Goal: Information Seeking & Learning: Find specific fact

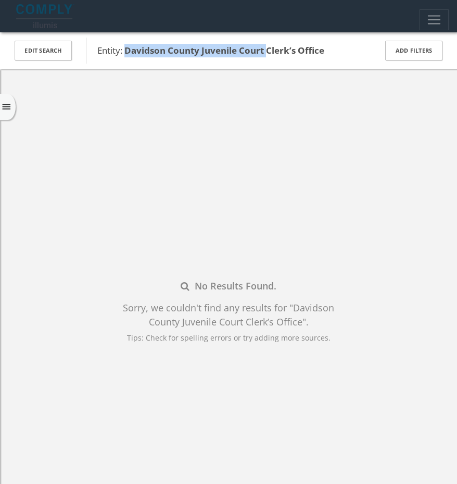
click at [30, 15] on img at bounding box center [45, 16] width 58 height 24
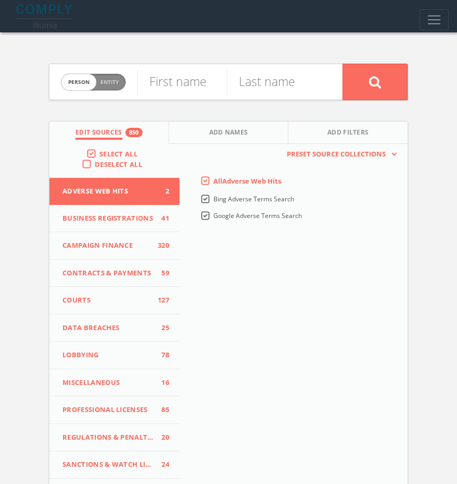
click at [105, 80] on span "Entity" at bounding box center [110, 82] width 18 height 8
checkbox input "true"
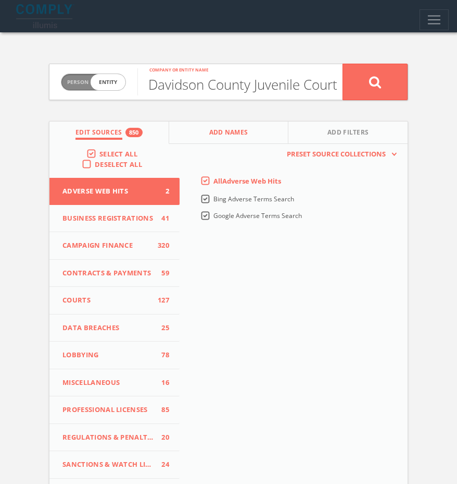
scroll to position [0, 5]
type input "Davidson County Juvenile Court"
click at [372, 82] on icon at bounding box center [375, 82] width 13 height 13
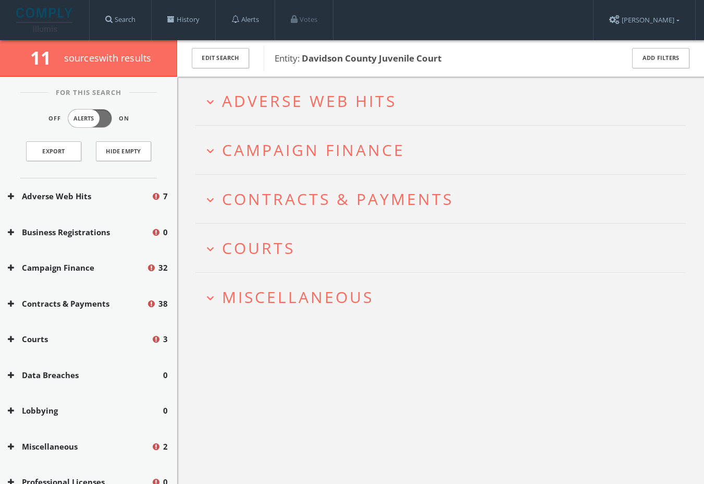
click at [340, 110] on span "Adverse Web Hits" at bounding box center [309, 100] width 175 height 21
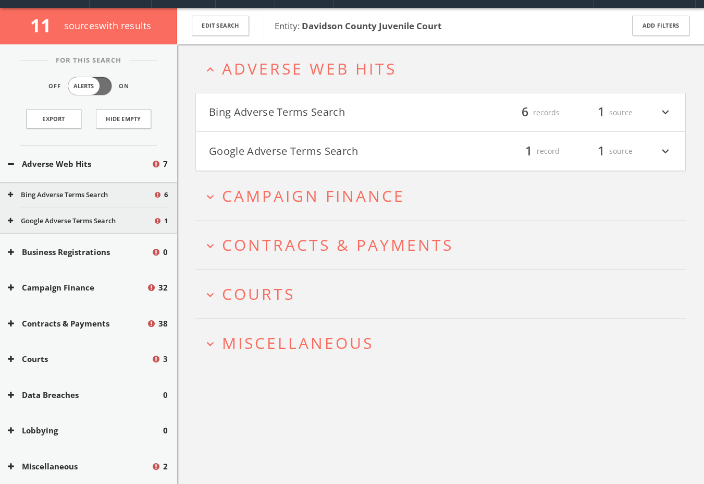
click at [327, 152] on button "Google Adverse Terms Search" at bounding box center [325, 151] width 232 height 18
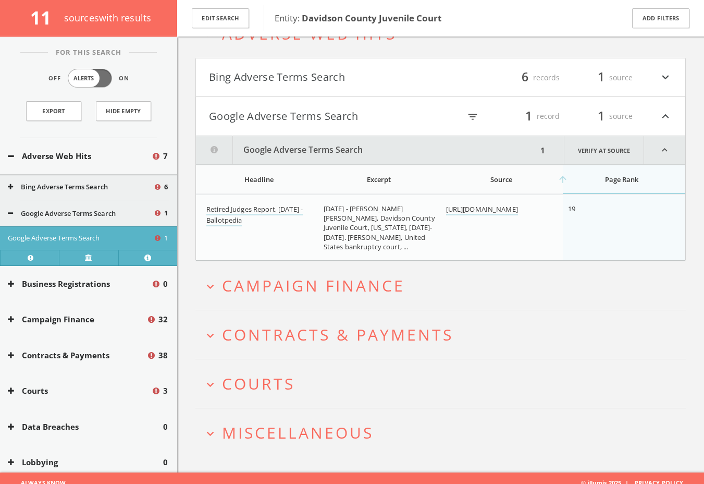
scroll to position [82, 0]
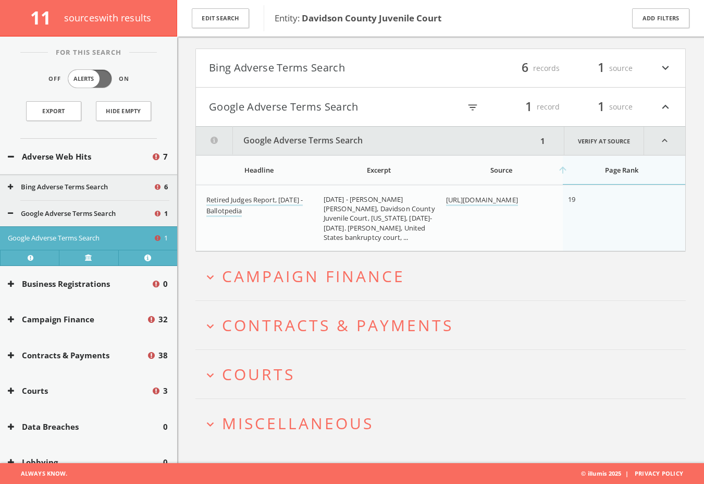
click at [303, 66] on button "Bing Adverse Terms Search" at bounding box center [325, 68] width 232 height 18
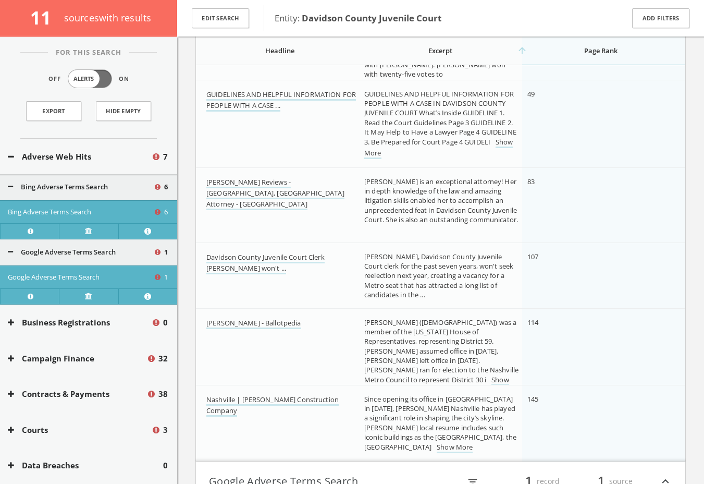
scroll to position [308, 0]
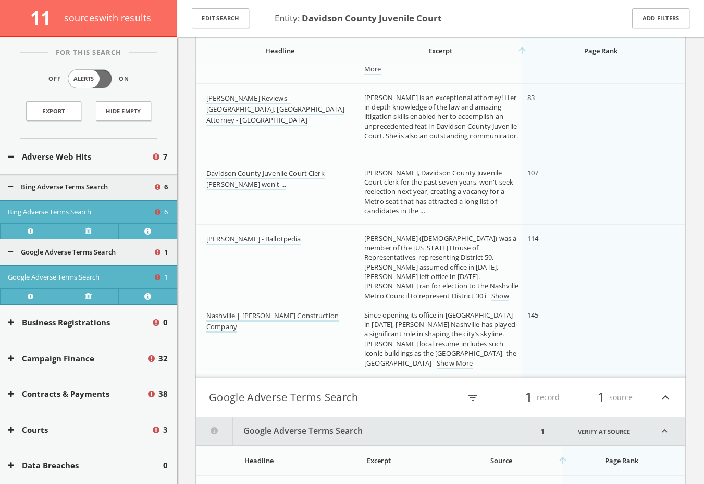
click at [73, 155] on button "Adverse Web Hits" at bounding box center [79, 157] width 143 height 12
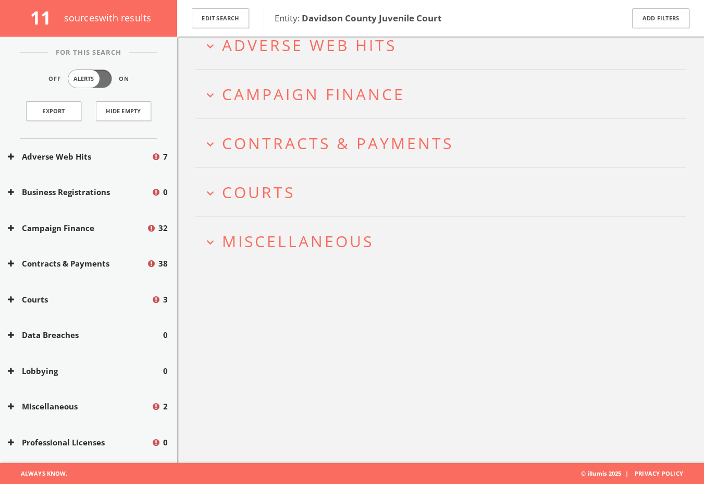
click at [361, 246] on span "Miscellaneous" at bounding box center [298, 240] width 152 height 21
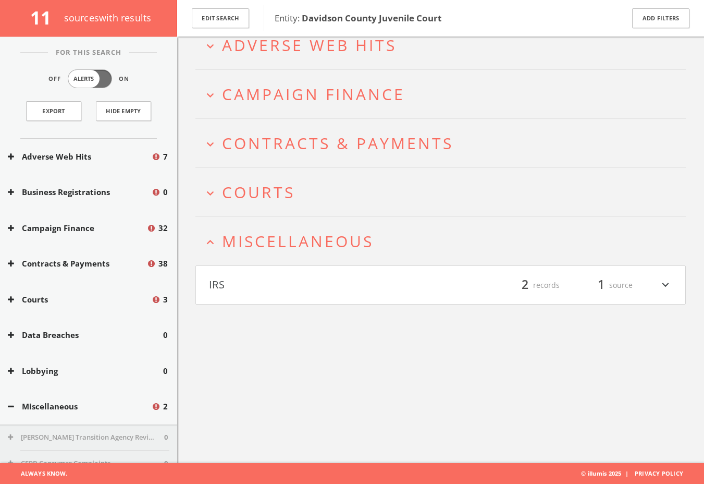
click at [291, 191] on span "Courts" at bounding box center [258, 191] width 73 height 21
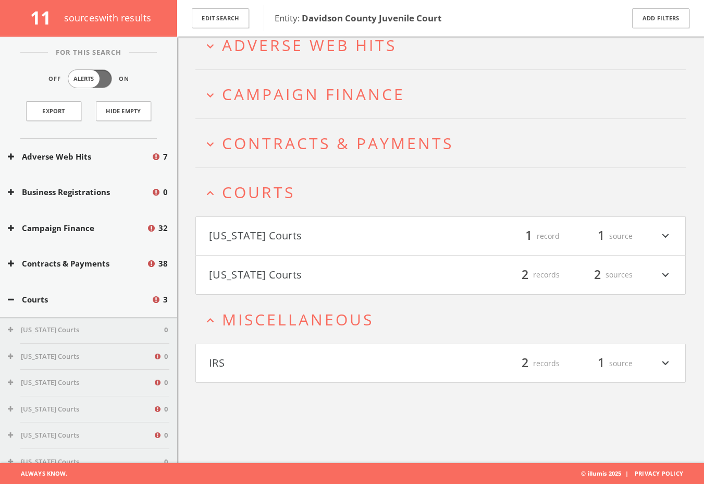
click at [306, 134] on span "Contracts & Payments" at bounding box center [337, 142] width 231 height 21
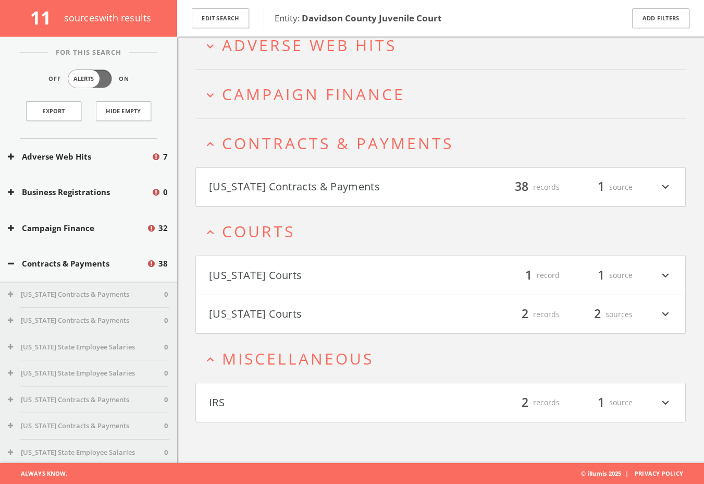
click at [301, 281] on button "[US_STATE] Courts" at bounding box center [325, 275] width 232 height 18
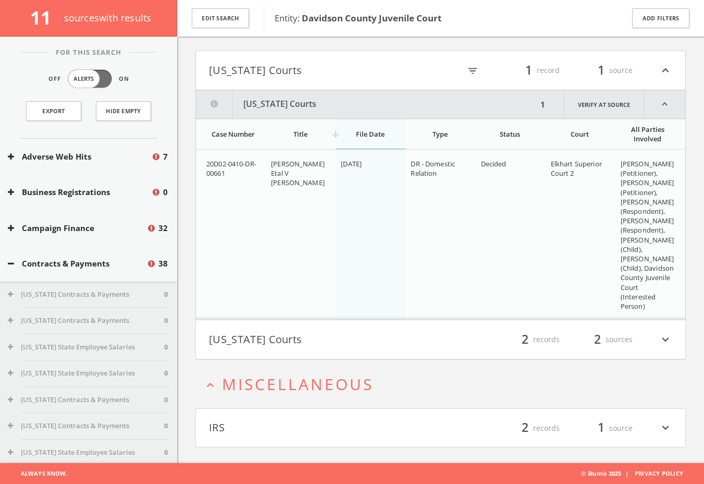
click at [321, 330] on button "[US_STATE] Courts" at bounding box center [325, 339] width 232 height 18
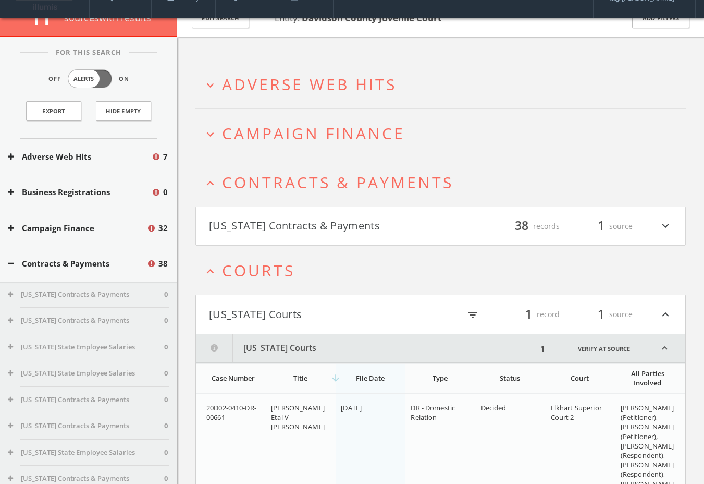
scroll to position [0, 0]
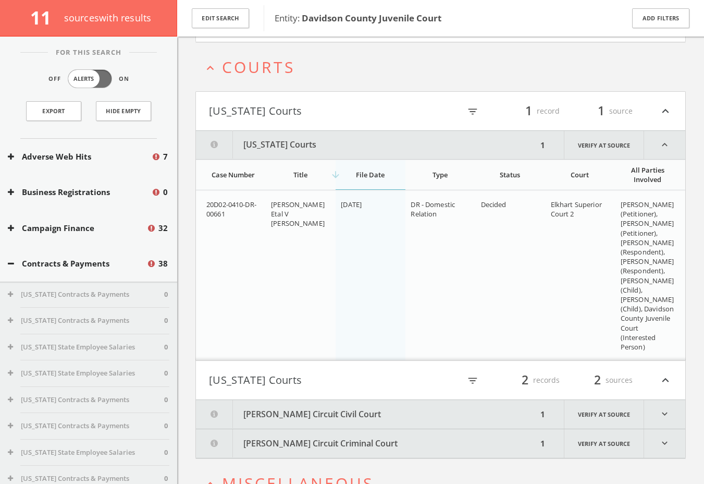
click at [412, 413] on button "[PERSON_NAME] Circuit Civil Court" at bounding box center [366, 414] width 341 height 29
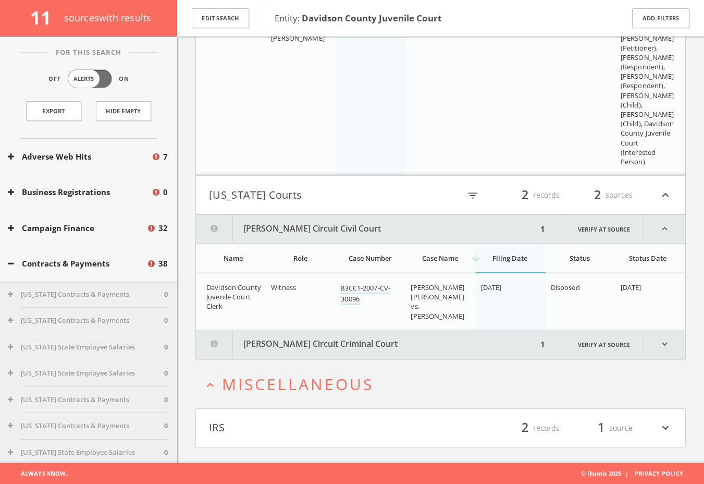
click at [381, 346] on button "[PERSON_NAME] Circuit Criminal Court" at bounding box center [366, 344] width 341 height 29
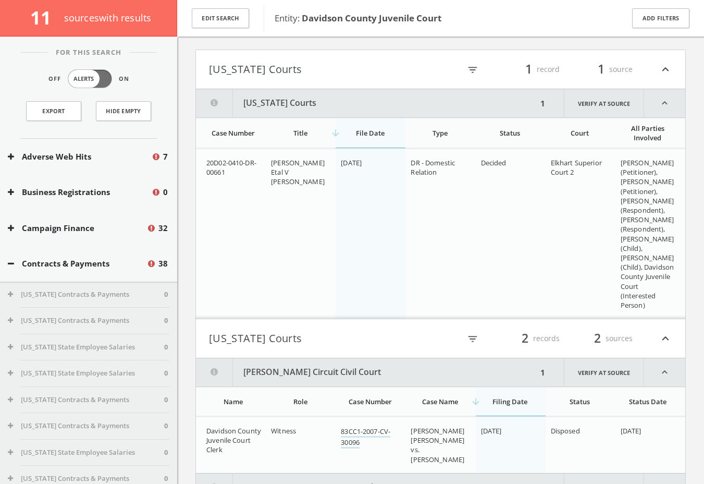
scroll to position [52, 0]
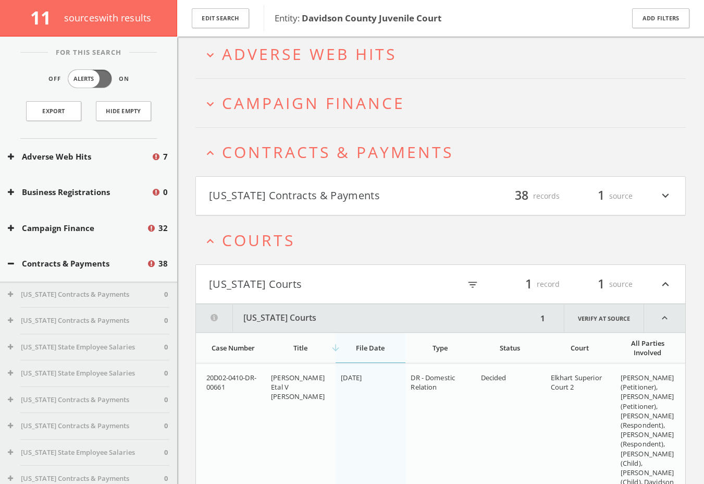
click at [283, 183] on h4 "[US_STATE] Contracts & Payments filter_list 38 records 1 source expand_more" at bounding box center [440, 196] width 489 height 39
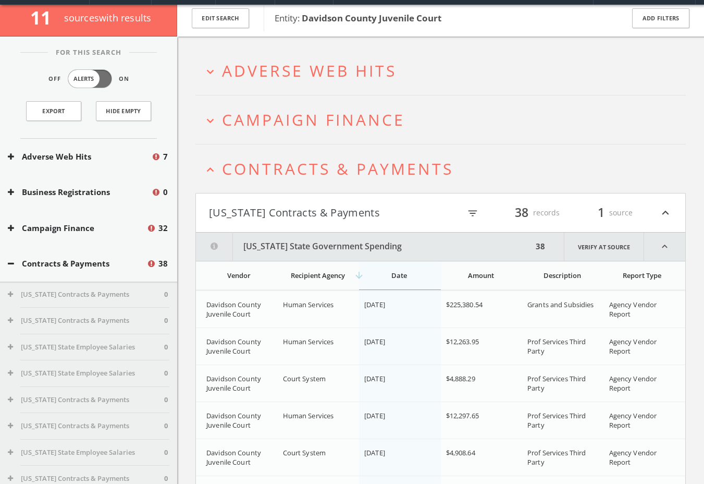
scroll to position [0, 0]
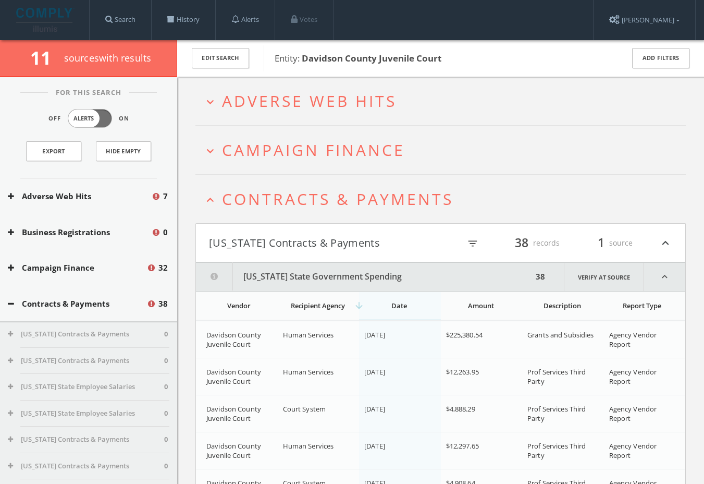
click at [295, 163] on h2 "expand_more Campaign Finance" at bounding box center [440, 150] width 490 height 48
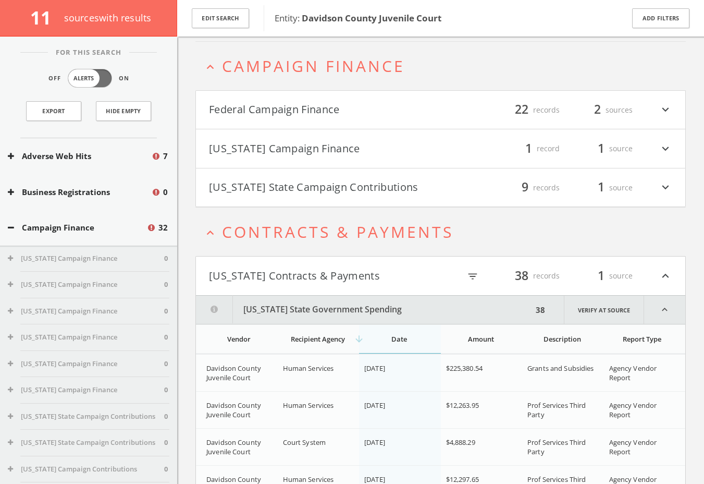
click at [316, 114] on button "Federal Campaign Finance" at bounding box center [325, 110] width 232 height 18
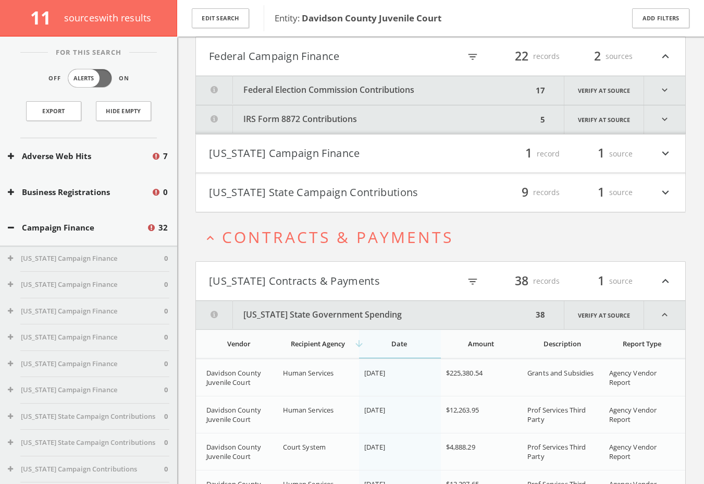
click at [328, 186] on button "[US_STATE] State Campaign Contributions" at bounding box center [325, 192] width 232 height 18
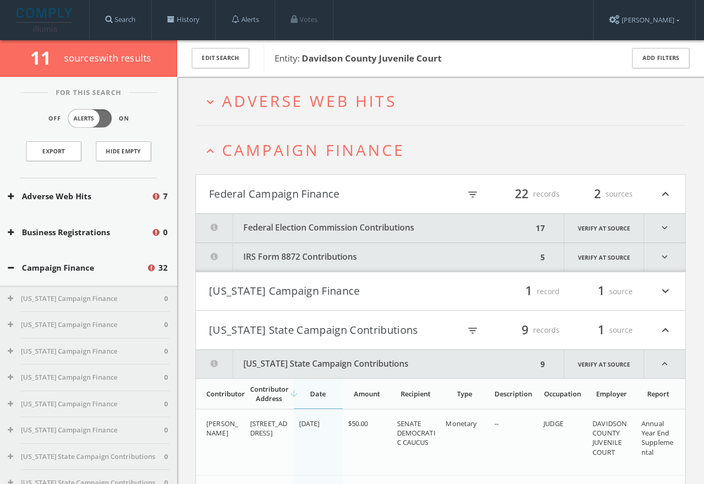
click at [306, 216] on button "Federal Election Commission Contributions" at bounding box center [364, 228] width 337 height 29
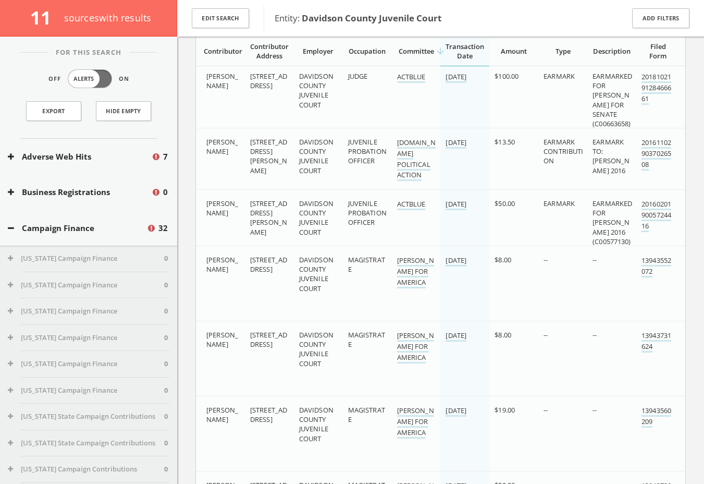
scroll to position [1347, 0]
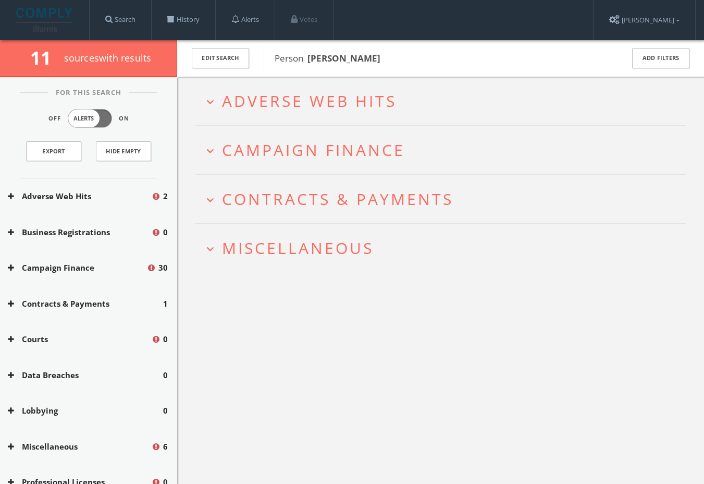
click at [341, 246] on span "Miscellaneous" at bounding box center [298, 247] width 152 height 21
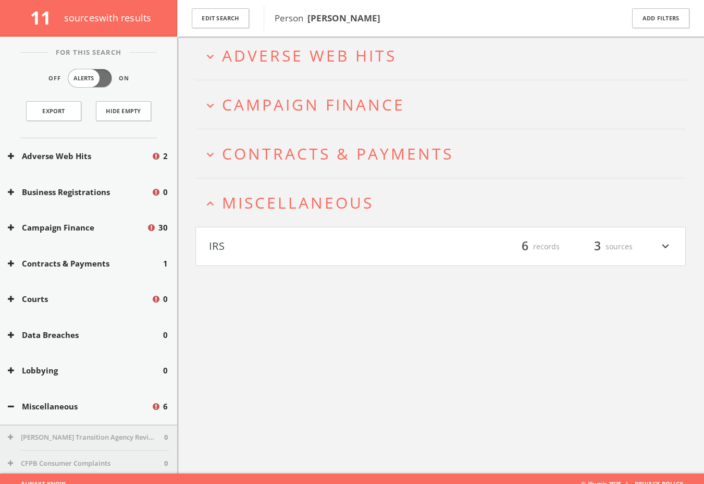
scroll to position [61, 0]
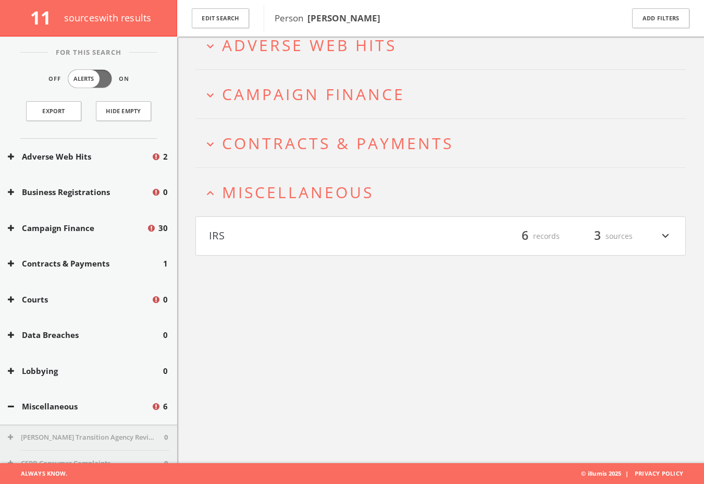
click at [382, 135] on span "Contracts & Payments" at bounding box center [337, 142] width 231 height 21
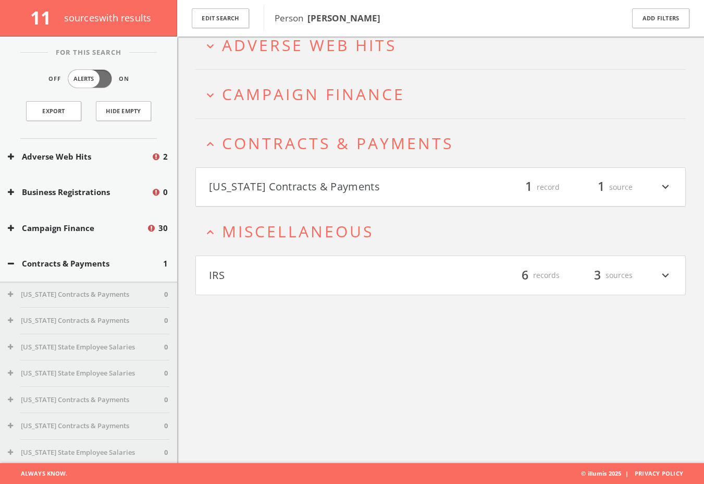
click at [344, 181] on button "[US_STATE] Contracts & Payments" at bounding box center [325, 187] width 232 height 18
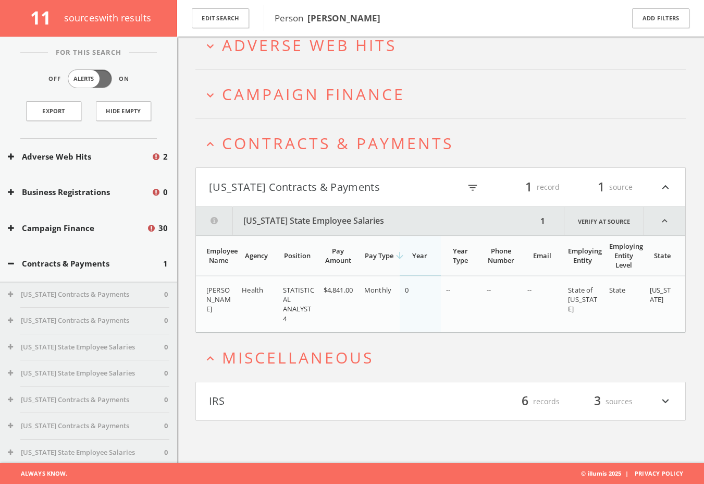
click at [367, 102] on span "Campaign Finance" at bounding box center [313, 93] width 183 height 21
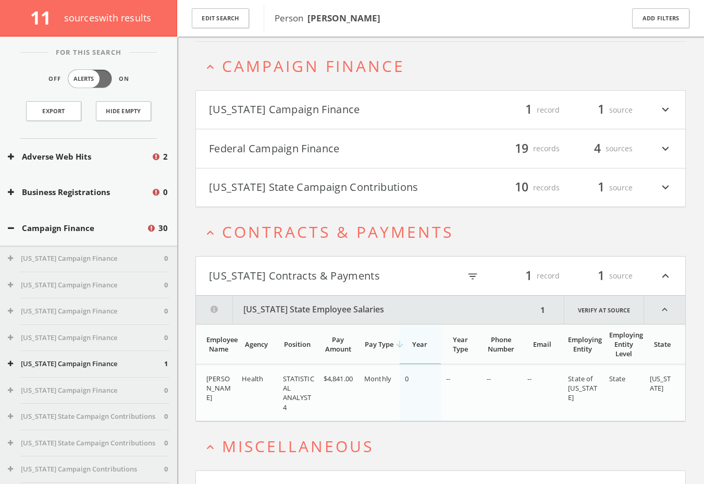
scroll to position [94, 0]
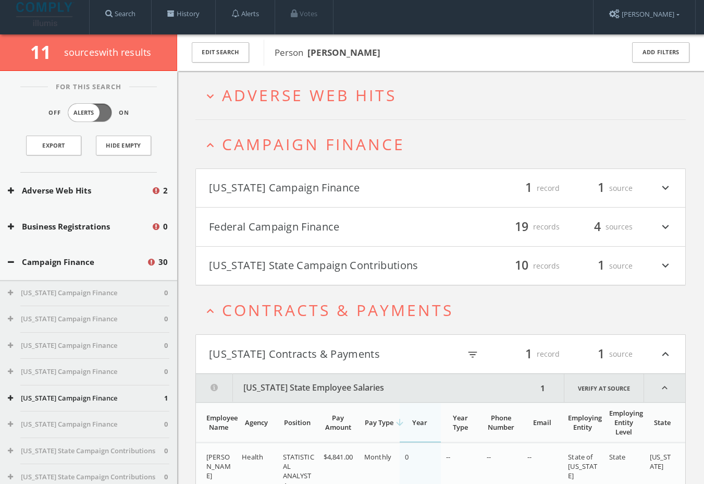
click at [314, 224] on button "Federal Campaign Finance" at bounding box center [325, 227] width 232 height 18
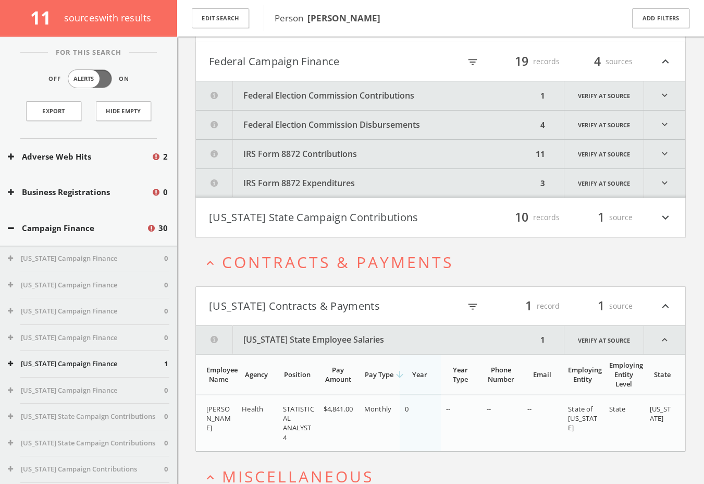
click at [318, 215] on button "[US_STATE] State Campaign Contributions" at bounding box center [325, 217] width 232 height 18
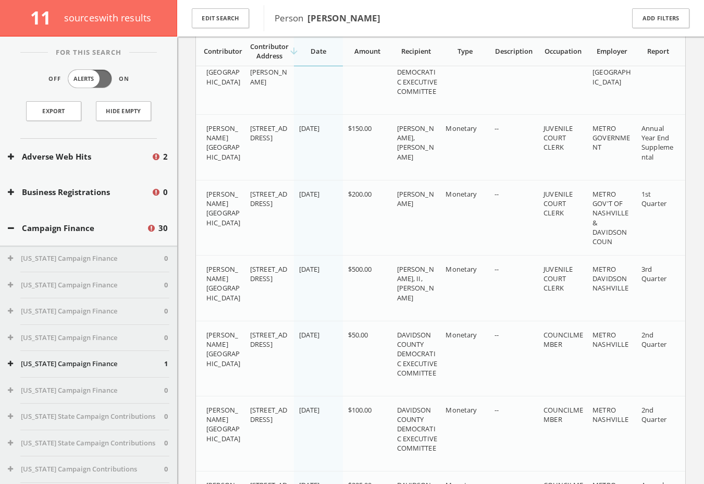
scroll to position [558, 0]
